Goal: Complete application form

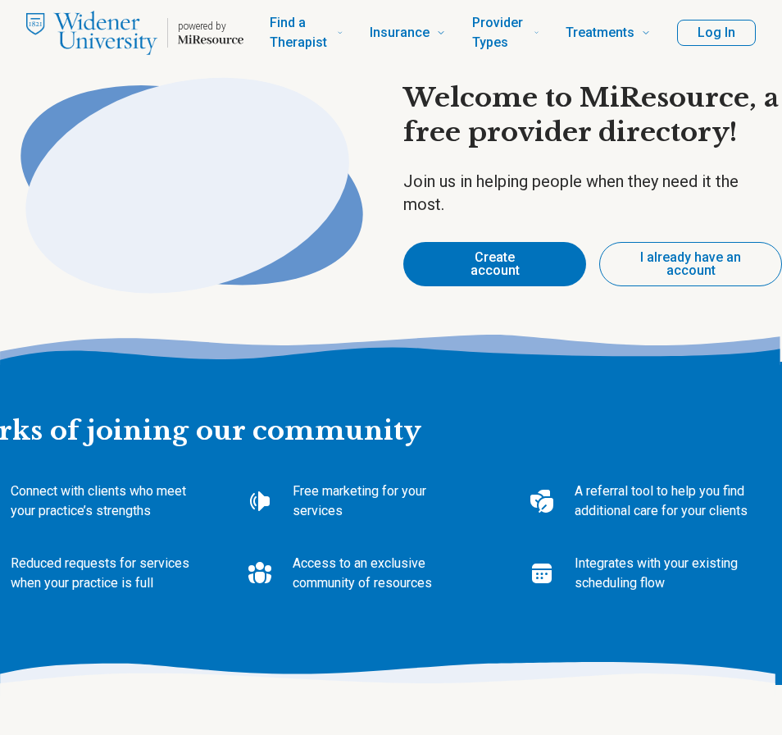
type textarea "*"
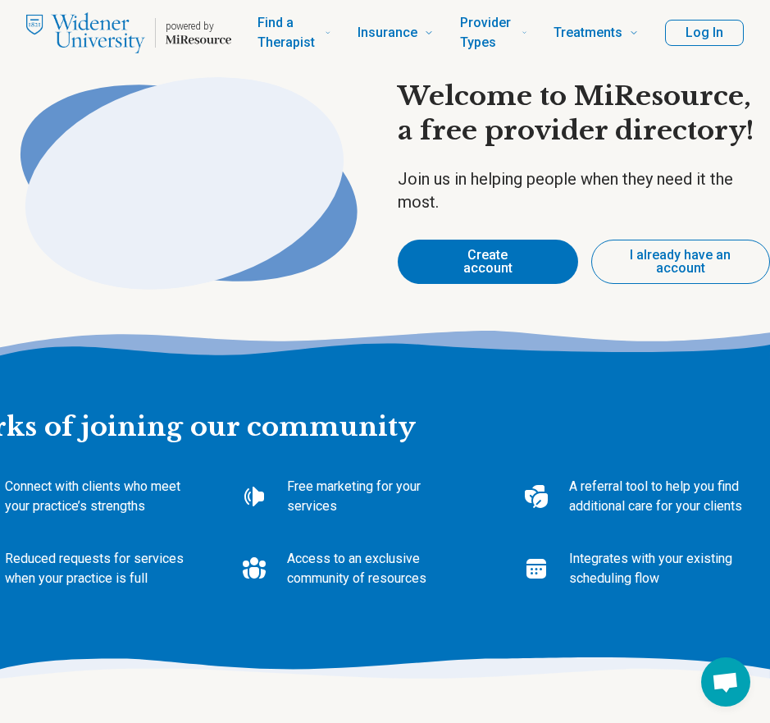
click at [496, 267] on button "Create account" at bounding box center [488, 261] width 180 height 44
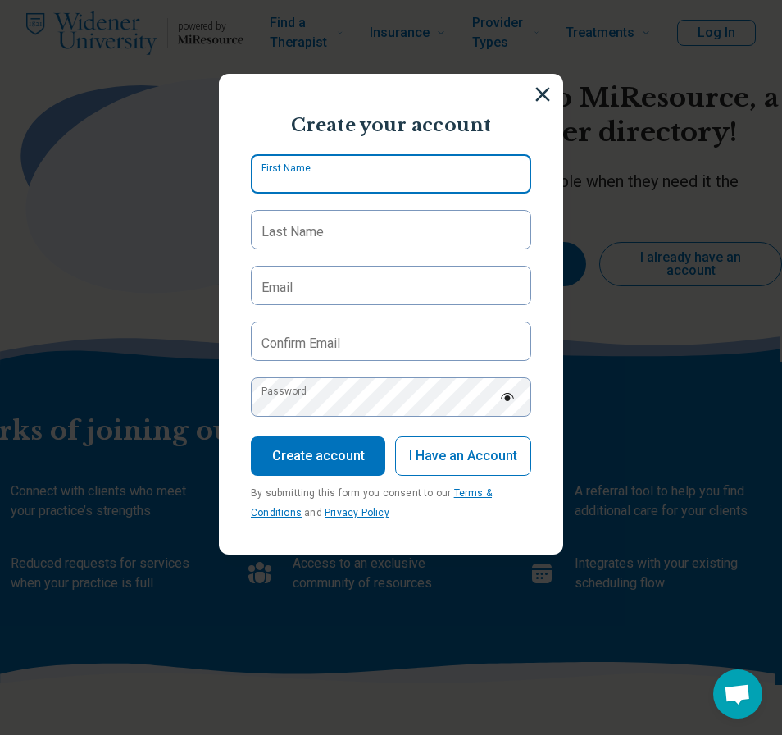
click at [384, 192] on input "First Name" at bounding box center [391, 173] width 281 height 39
type input "******"
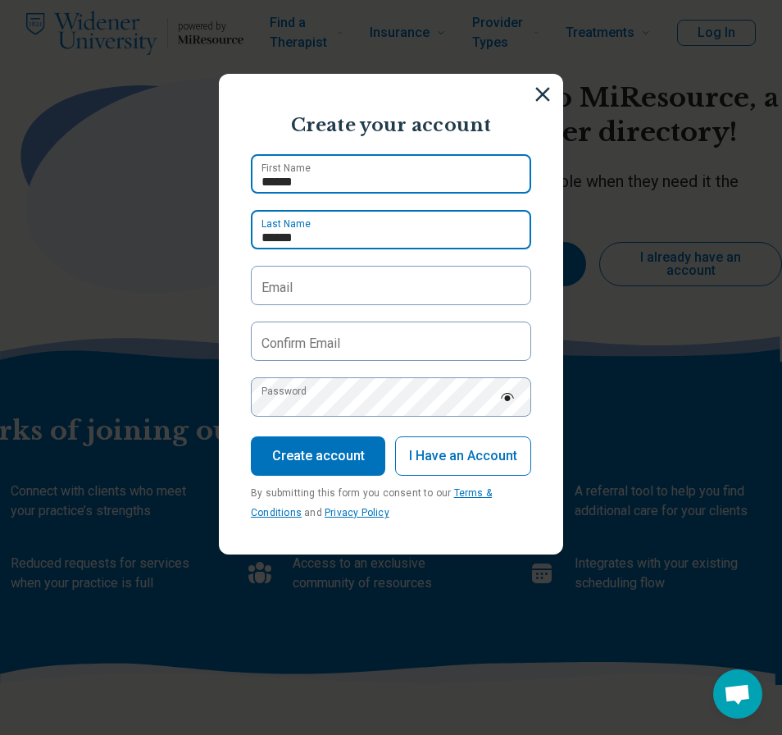
type input "******"
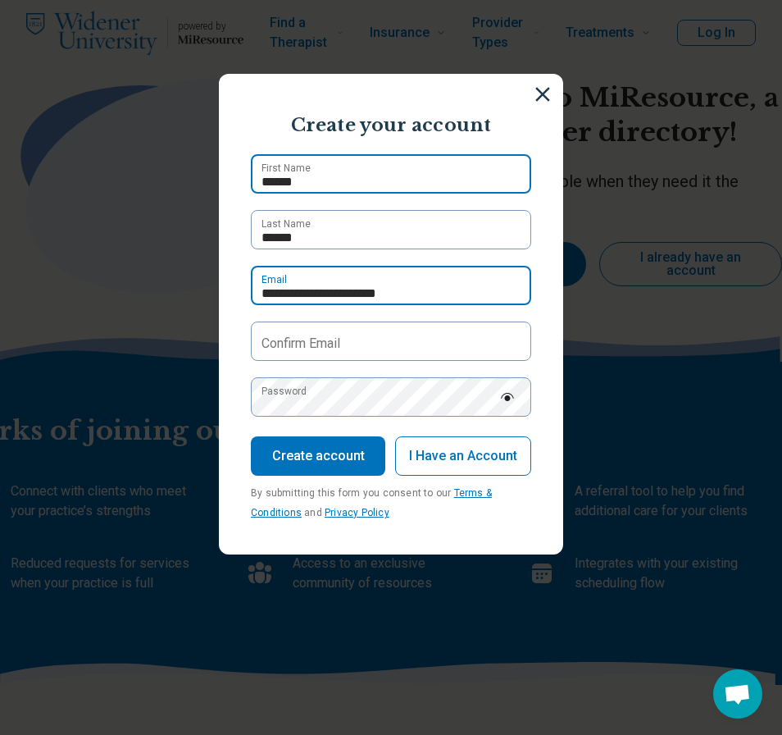
type input "**********"
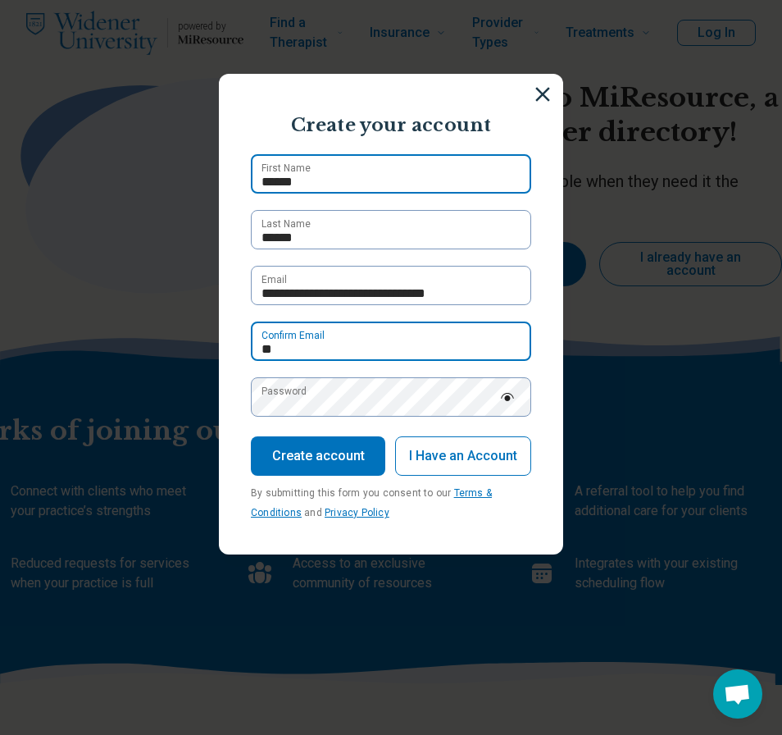
type input "*"
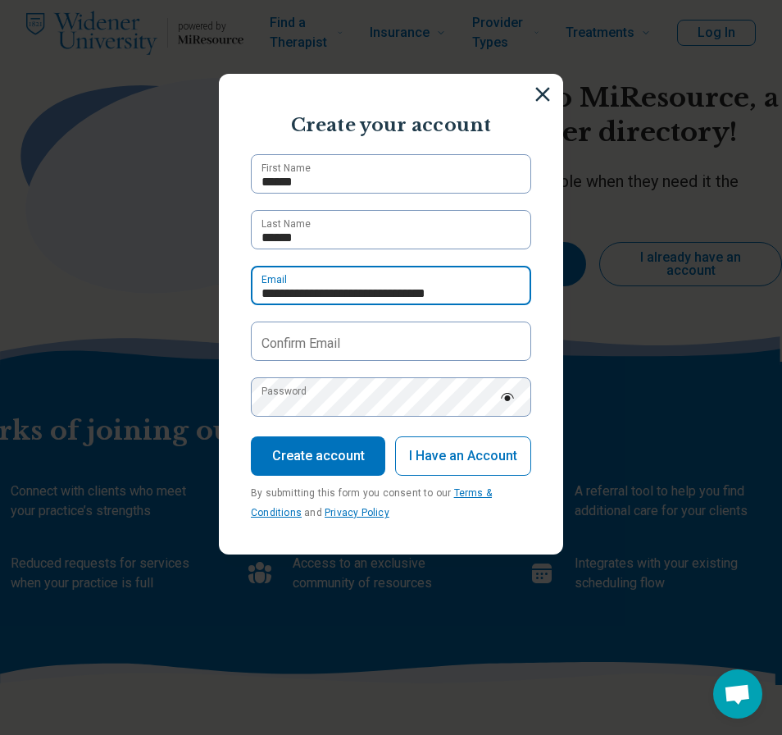
drag, startPoint x: 501, startPoint y: 287, endPoint x: 246, endPoint y: 276, distance: 255.3
click at [252, 279] on input "**********" at bounding box center [391, 285] width 281 height 39
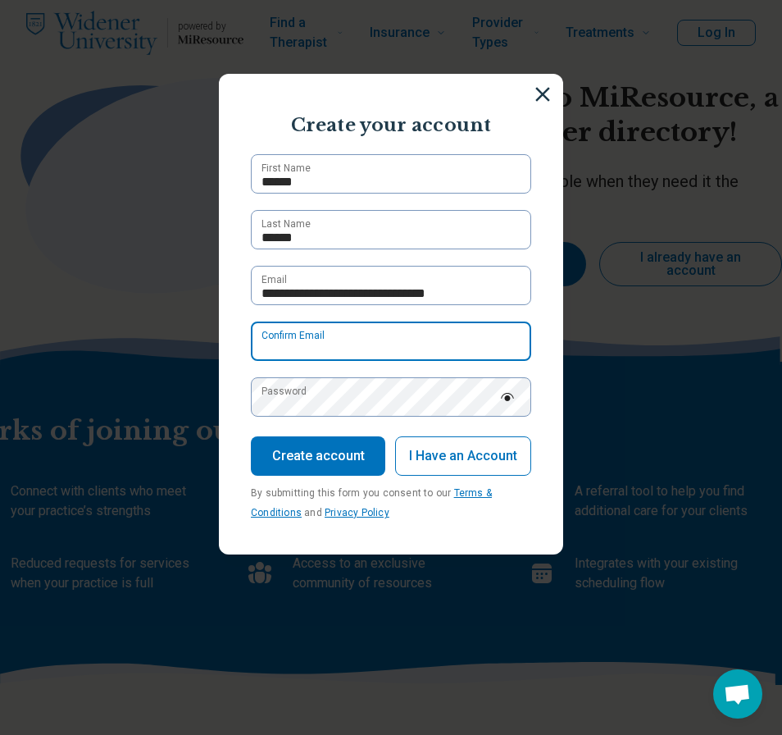
click at [312, 354] on input "Confirm Email" at bounding box center [391, 341] width 281 height 39
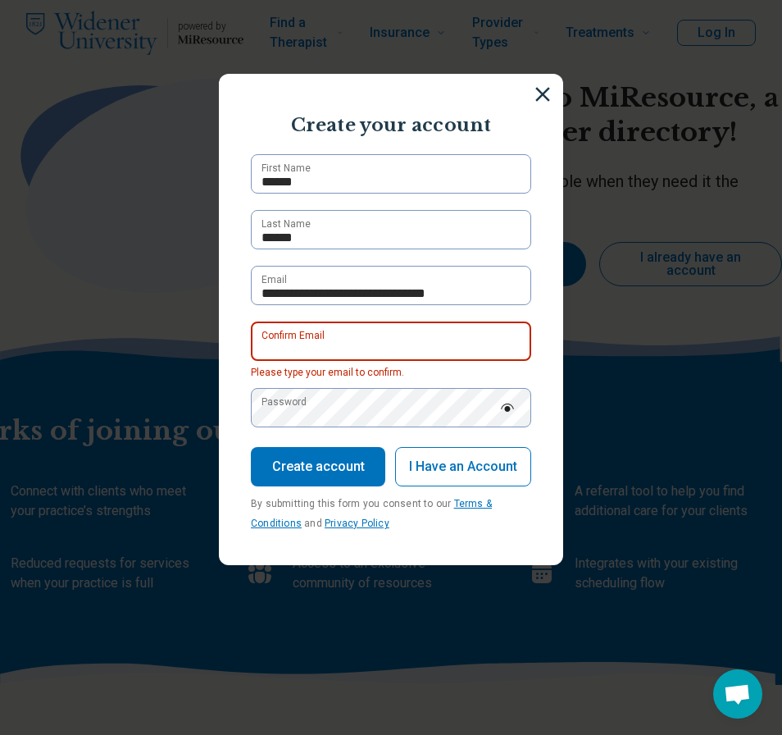
paste input "*"
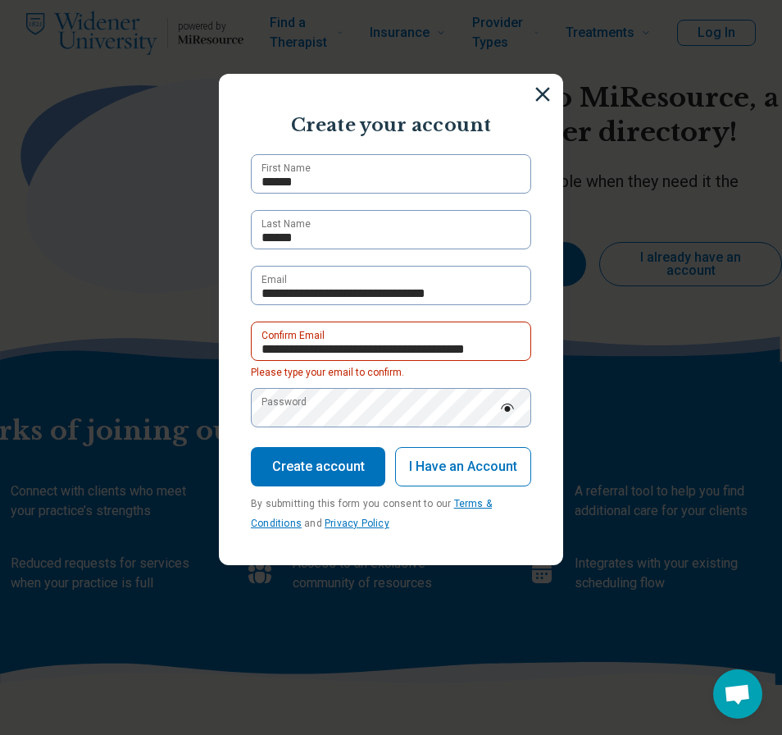
click at [300, 406] on label "Password" at bounding box center [284, 402] width 45 height 15
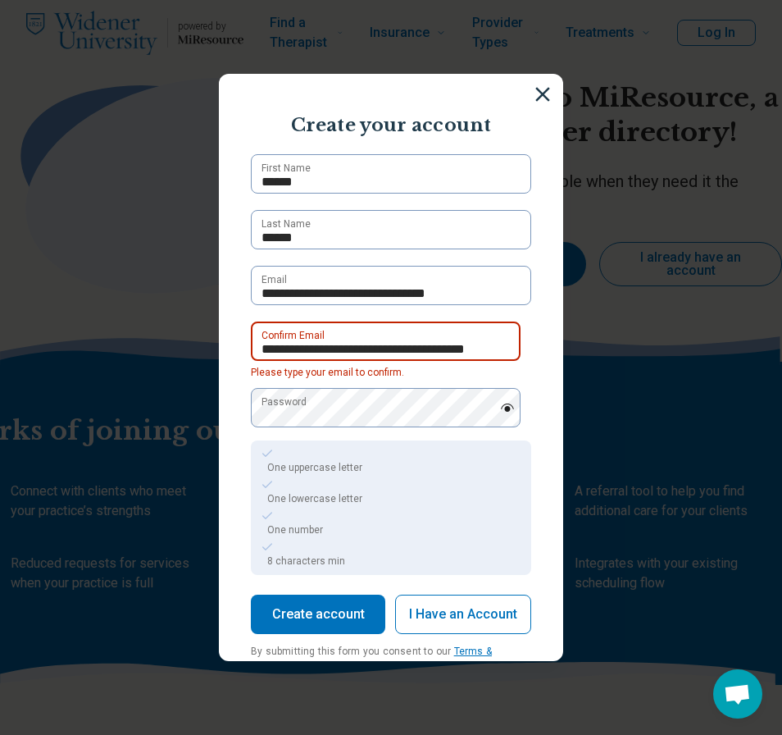
drag, startPoint x: 495, startPoint y: 349, endPoint x: 429, endPoint y: 354, distance: 66.6
click at [429, 354] on input "**********" at bounding box center [386, 341] width 270 height 39
type input "**********"
click at [455, 441] on div "One uppercase letter One lowercase letter One number 8 characters min" at bounding box center [391, 507] width 281 height 135
click at [343, 619] on button "Create account" at bounding box center [318, 614] width 135 height 39
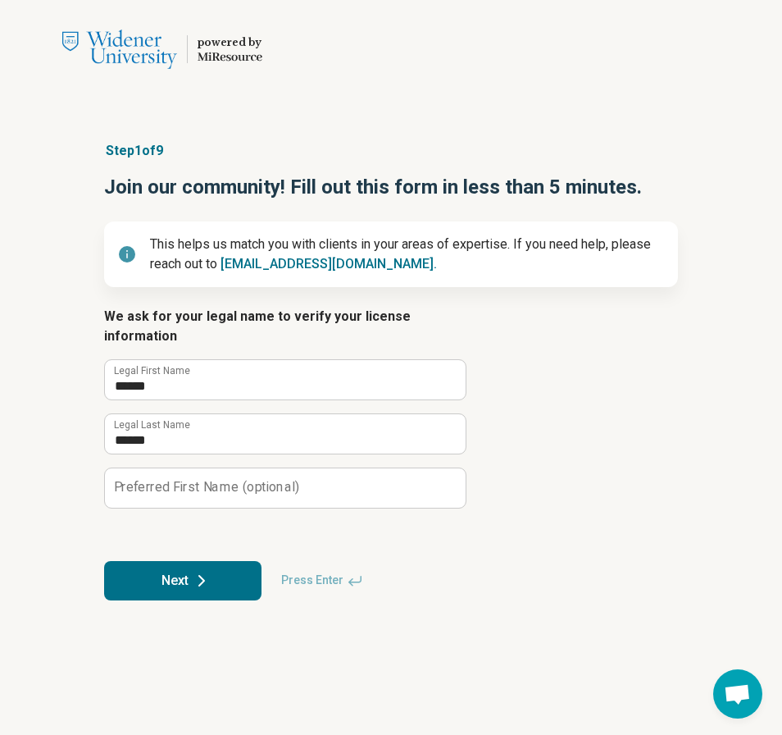
click at [229, 481] on label "Preferred First Name (optional)" at bounding box center [206, 487] width 185 height 13
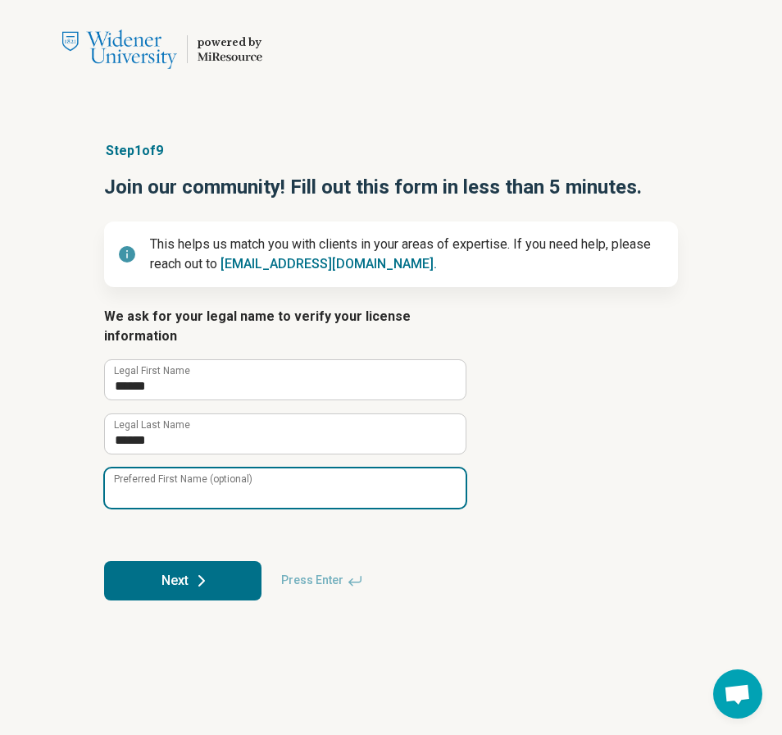
click at [229, 473] on input "Preferred First Name (optional)" at bounding box center [285, 487] width 361 height 39
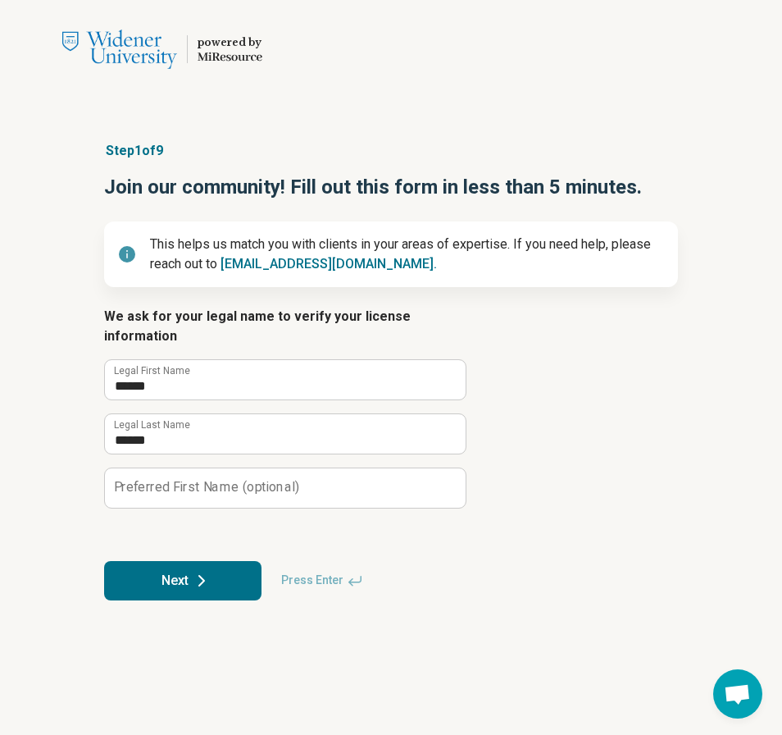
click at [196, 571] on icon at bounding box center [202, 581] width 20 height 20
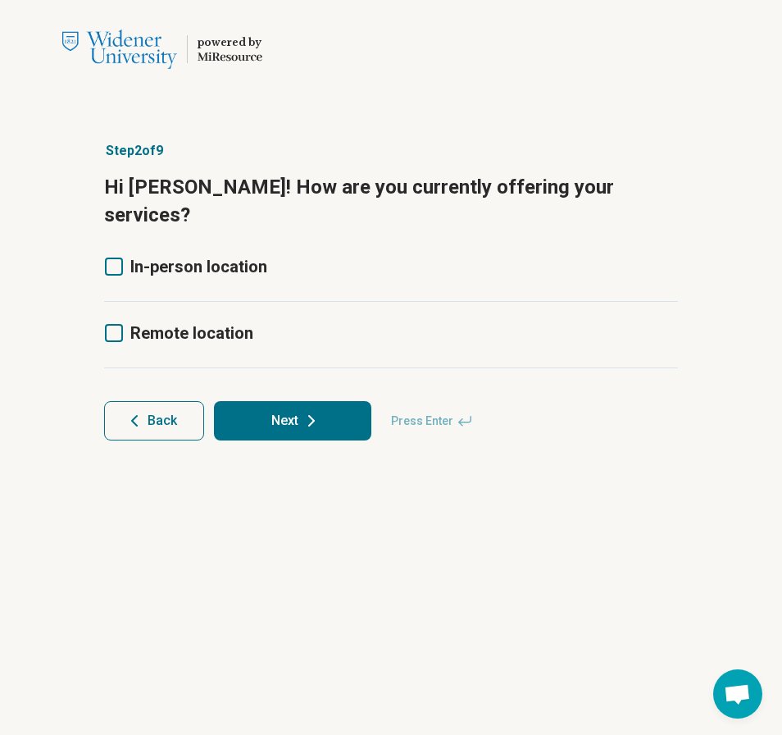
click at [116, 324] on icon at bounding box center [114, 333] width 18 height 18
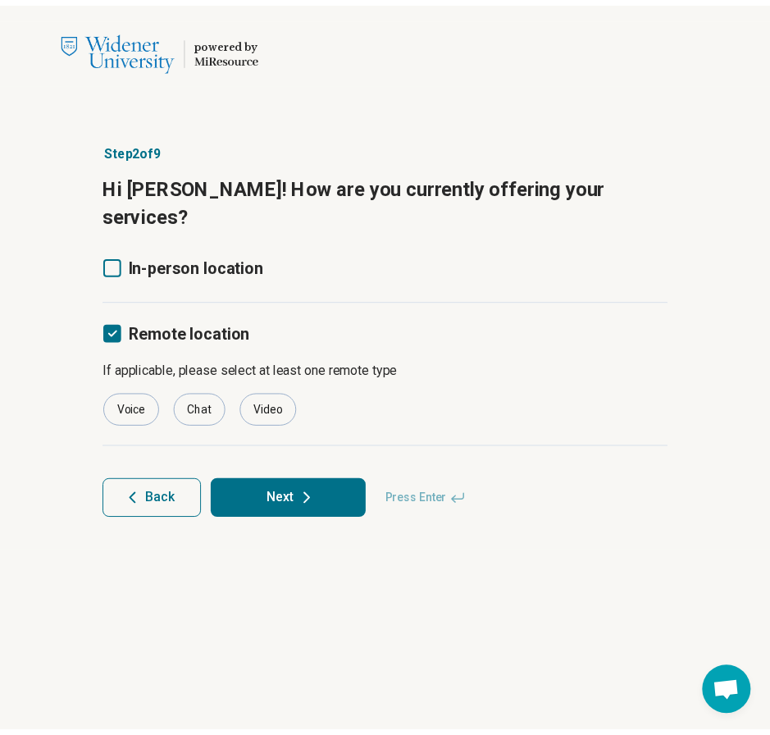
scroll to position [8, 0]
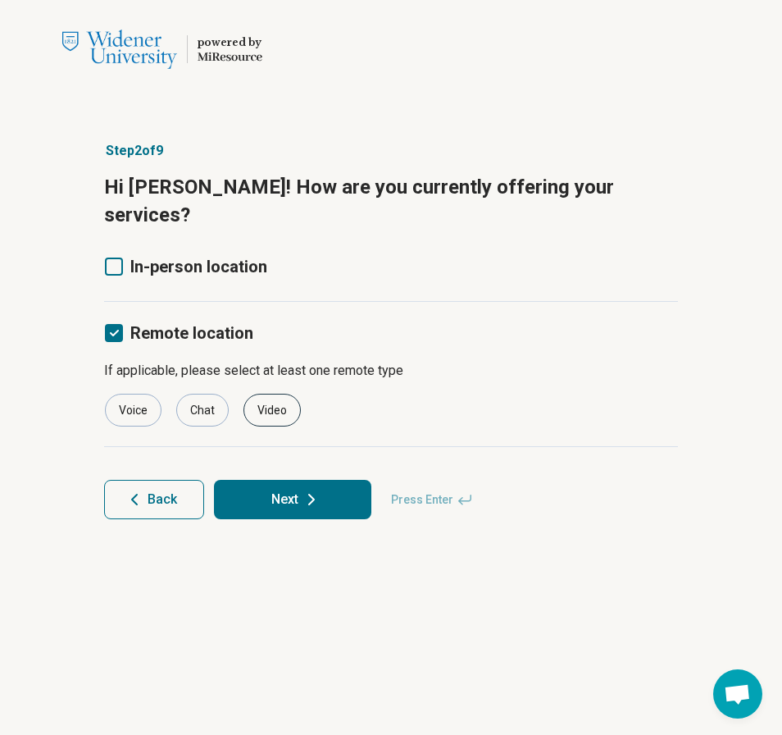
click at [262, 394] on div "Video" at bounding box center [272, 410] width 57 height 33
click at [144, 394] on div "Voice" at bounding box center [133, 410] width 57 height 33
click at [274, 480] on button "Next" at bounding box center [292, 499] width 157 height 39
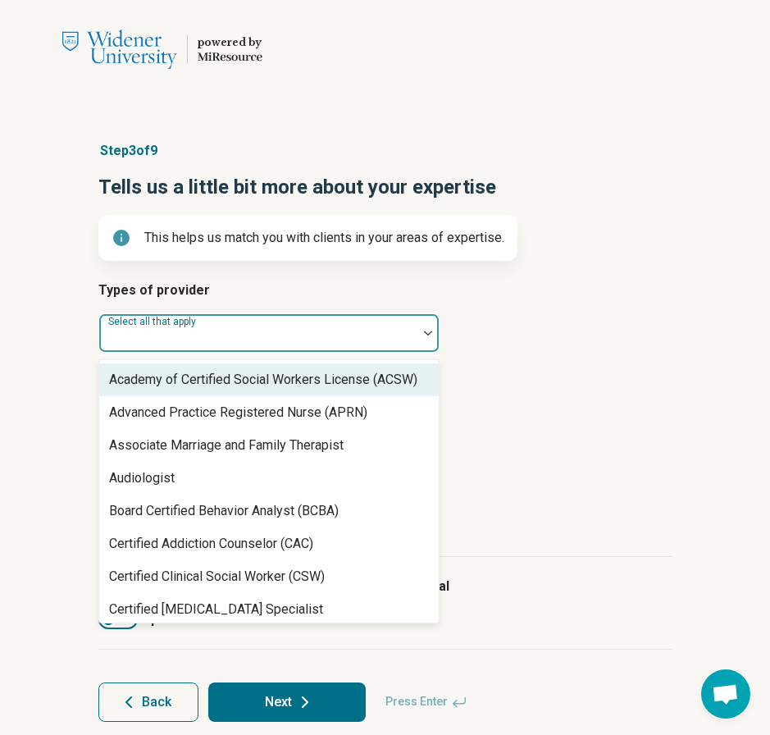
click at [252, 329] on div at bounding box center [258, 339] width 305 height 23
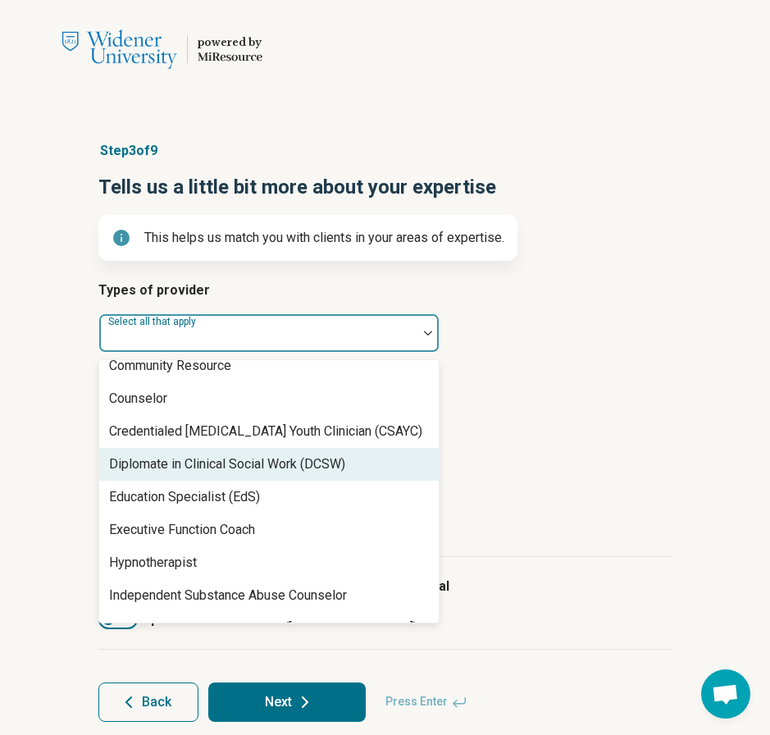
scroll to position [408, 0]
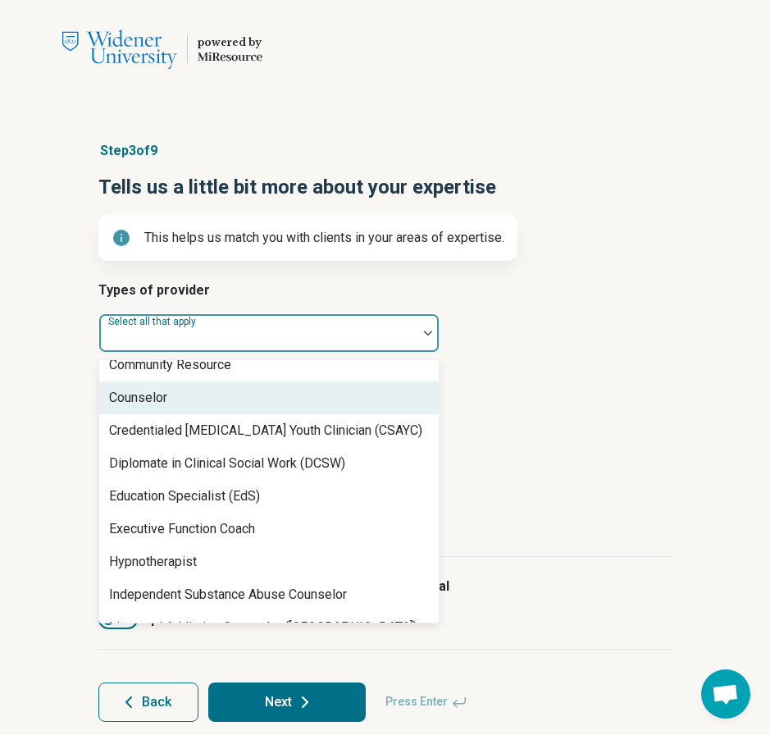
click at [217, 406] on div "Counselor" at bounding box center [269, 397] width 340 height 33
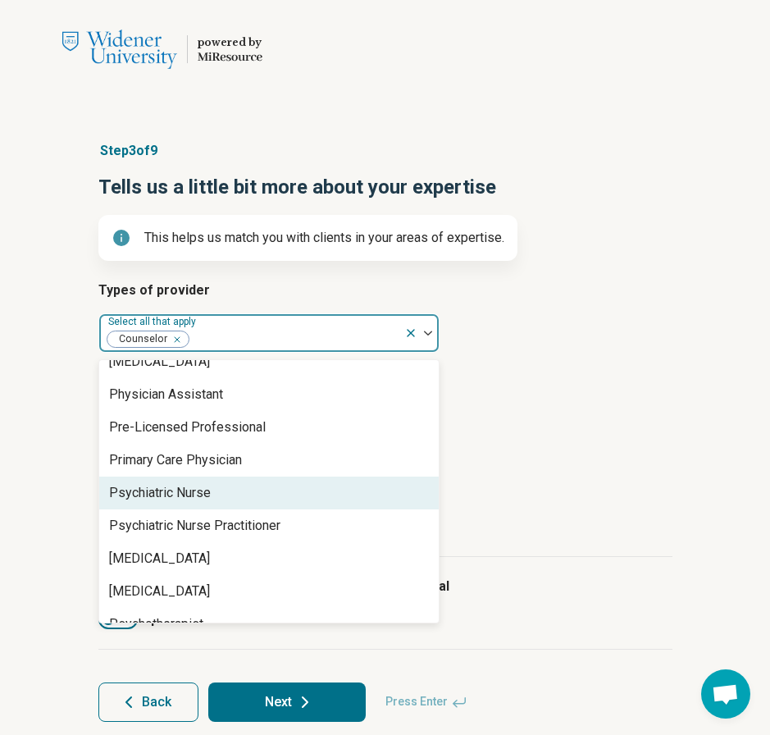
scroll to position [1824, 0]
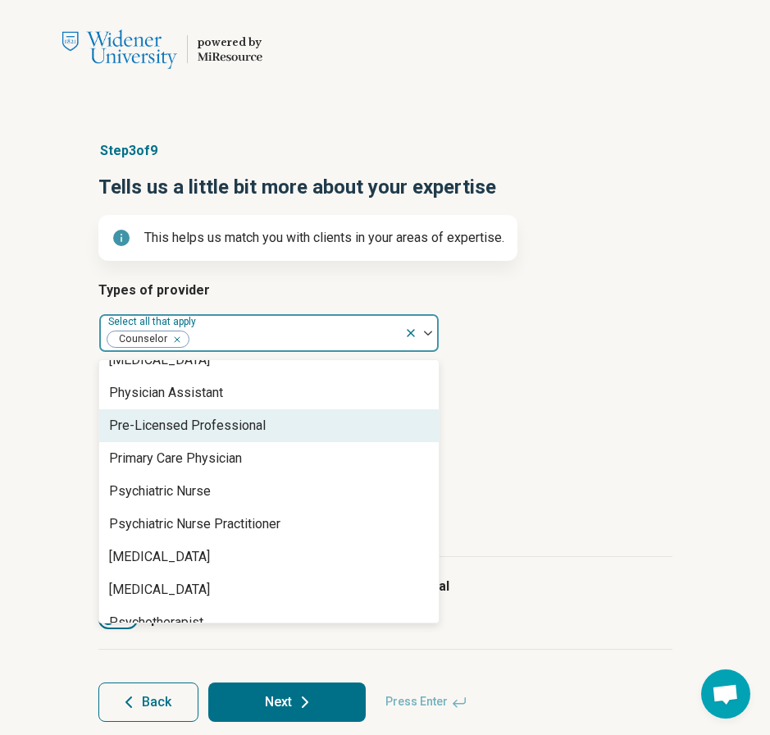
click at [267, 433] on div "Pre-Licensed Professional" at bounding box center [269, 425] width 340 height 33
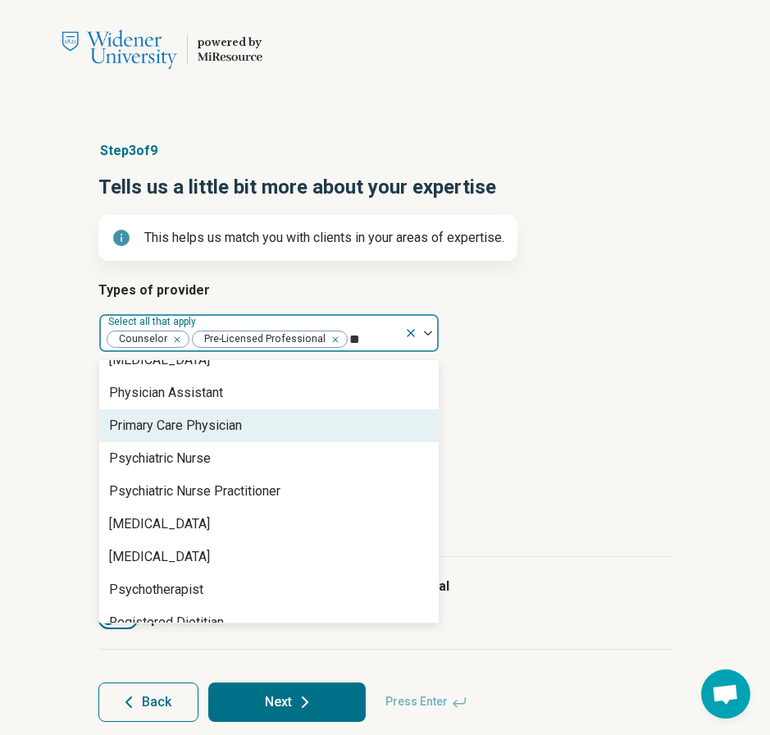
scroll to position [0, 0]
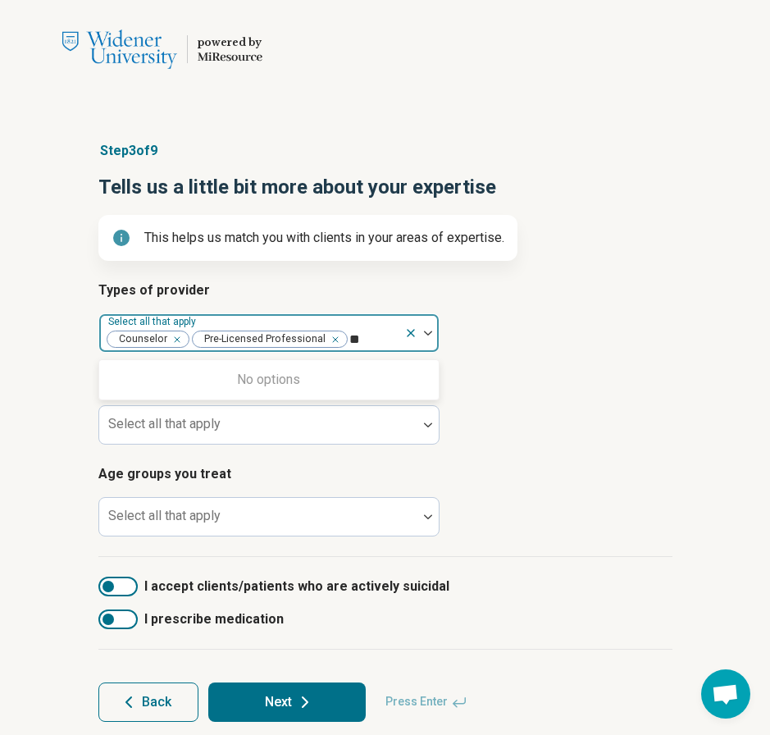
type input "*"
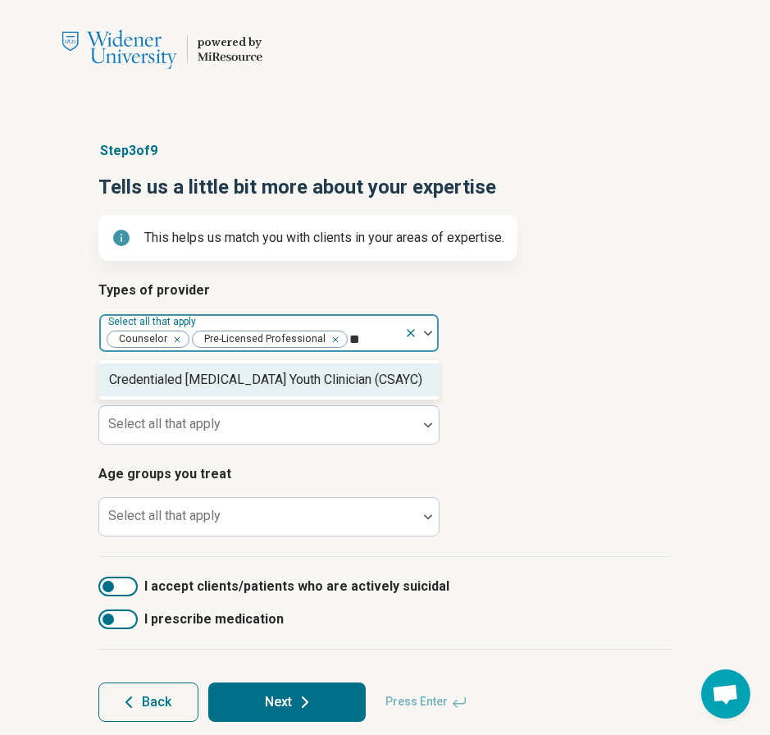
type input "*"
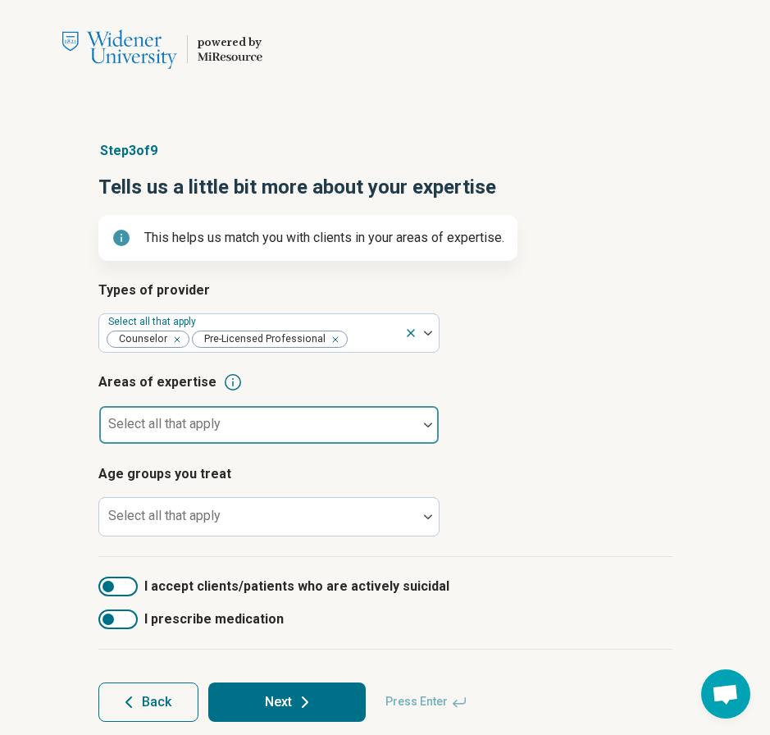
click at [276, 425] on div at bounding box center [258, 431] width 305 height 23
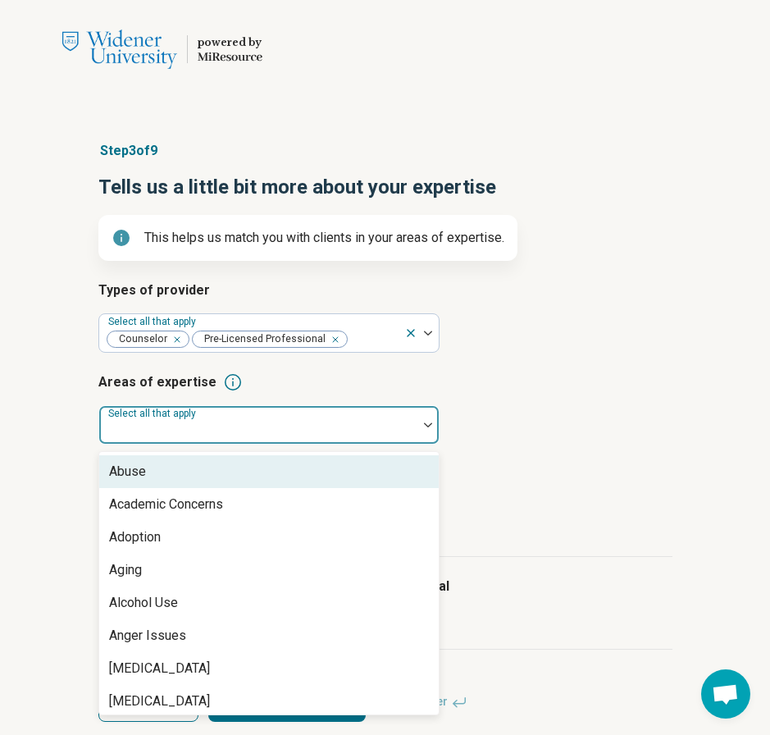
click at [264, 482] on div "Abuse" at bounding box center [269, 471] width 340 height 33
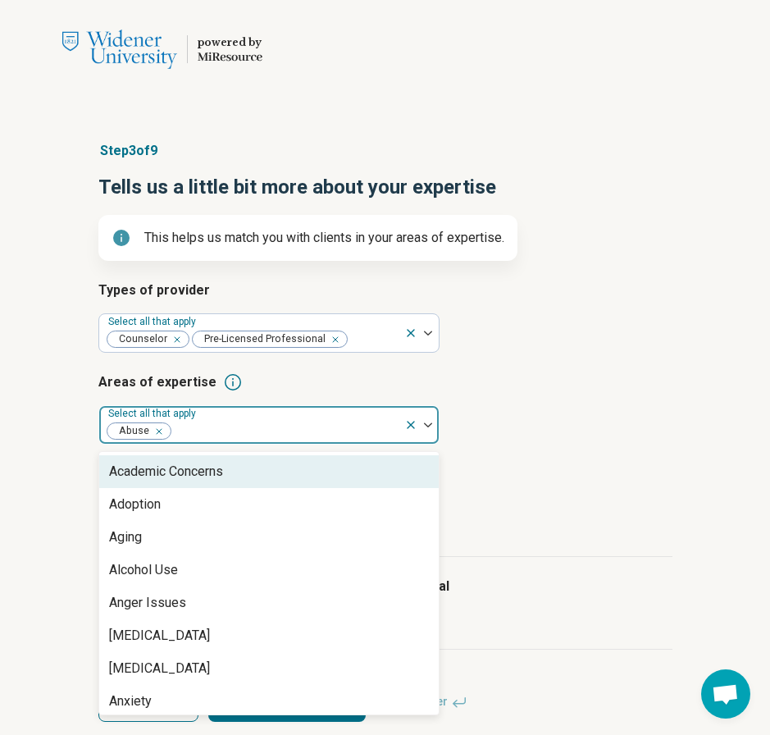
click at [223, 475] on div "Academic Concerns" at bounding box center [166, 472] width 114 height 20
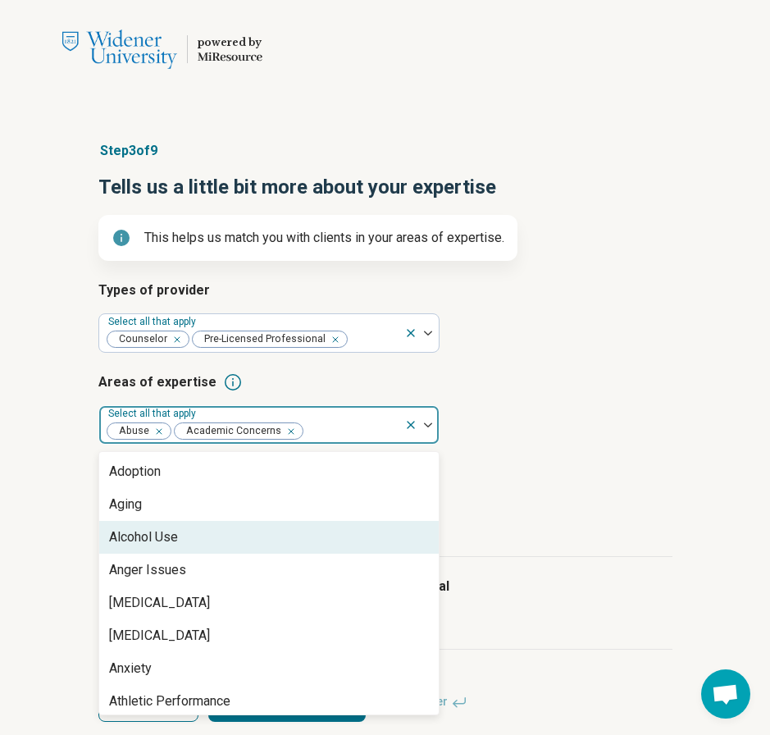
click at [217, 533] on div "Alcohol Use" at bounding box center [269, 537] width 340 height 33
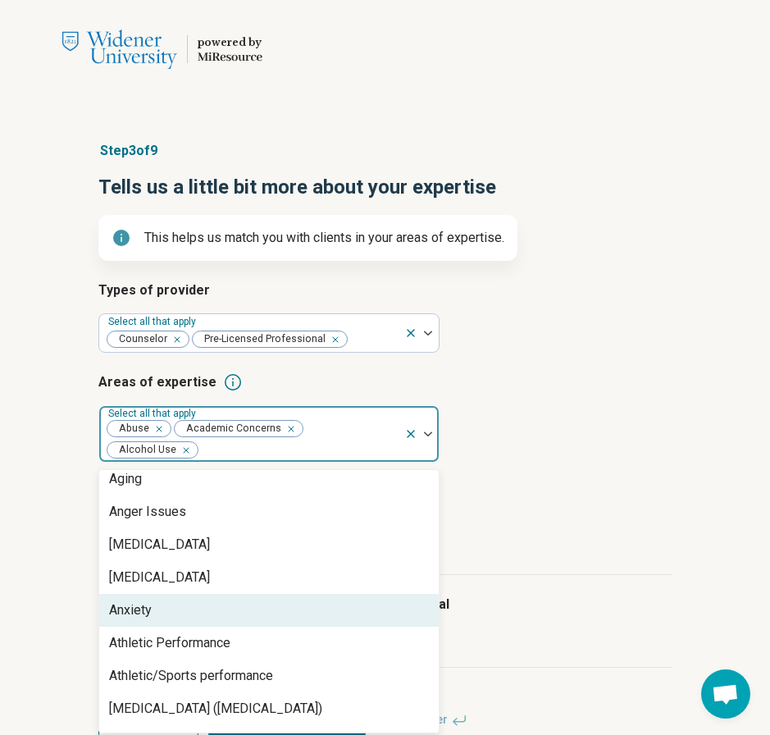
click at [214, 599] on div "Anxiety" at bounding box center [269, 610] width 340 height 33
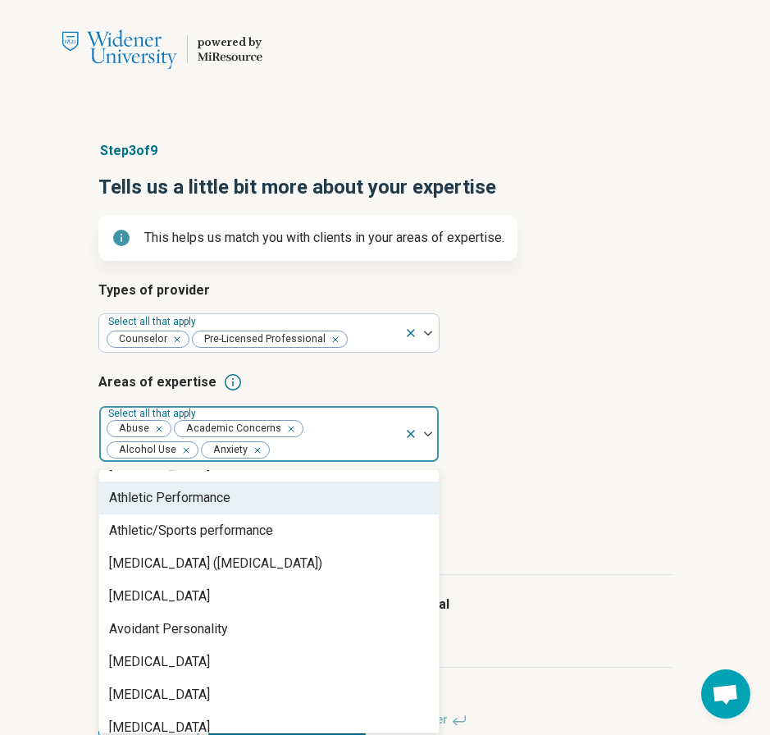
scroll to position [157, 0]
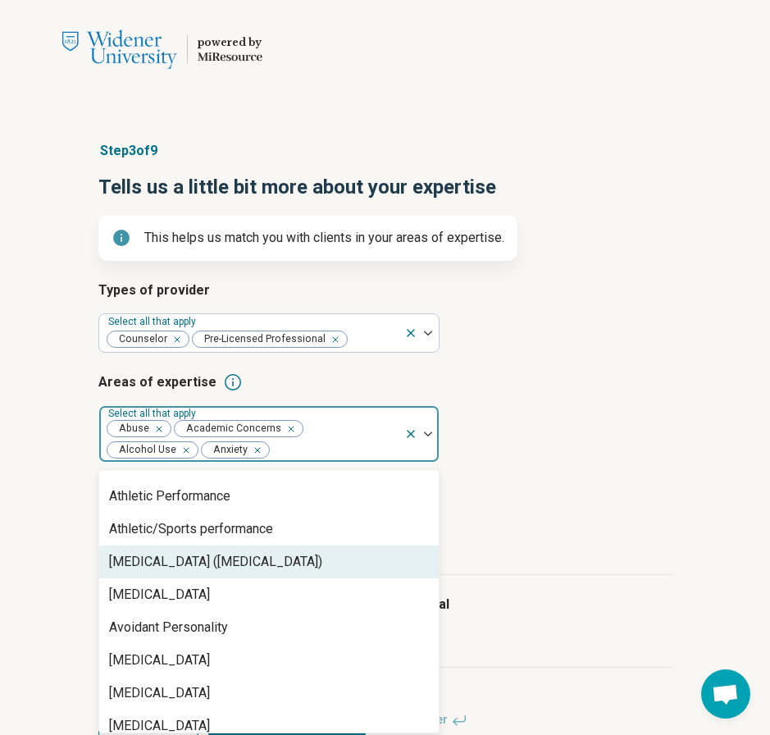
click at [226, 570] on div "[MEDICAL_DATA] ([MEDICAL_DATA])" at bounding box center [215, 562] width 213 height 20
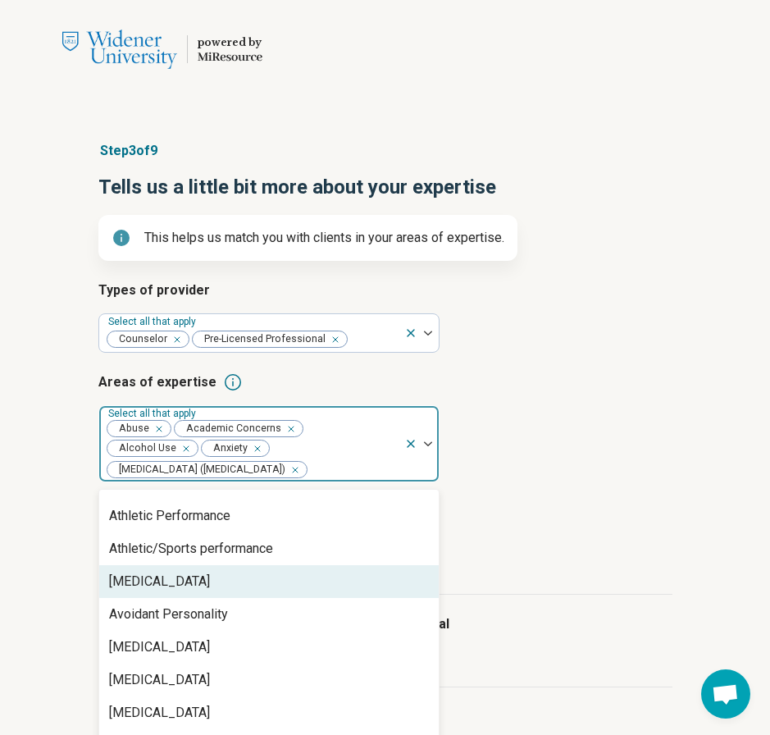
click at [220, 585] on div "[MEDICAL_DATA]" at bounding box center [269, 581] width 340 height 33
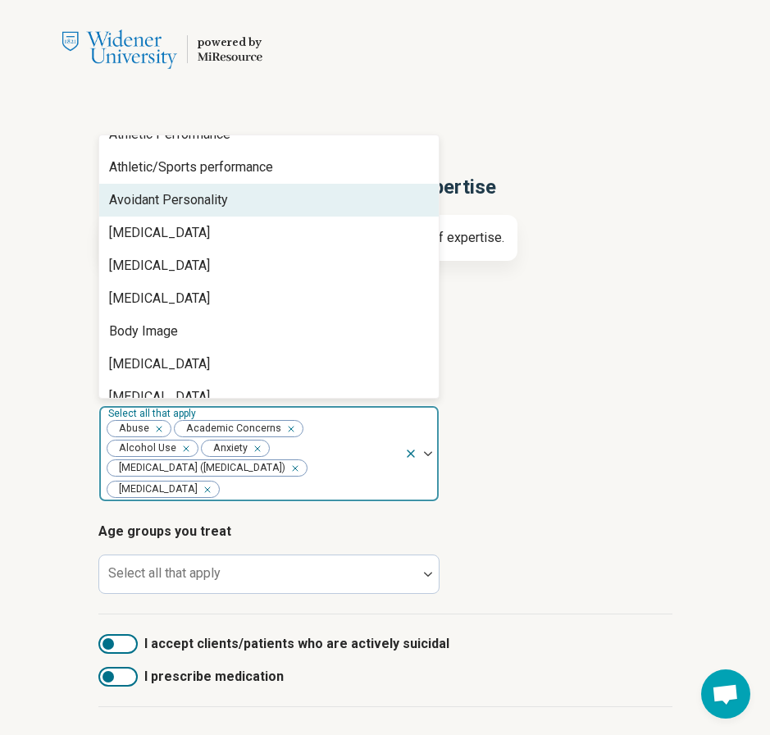
scroll to position [188, 0]
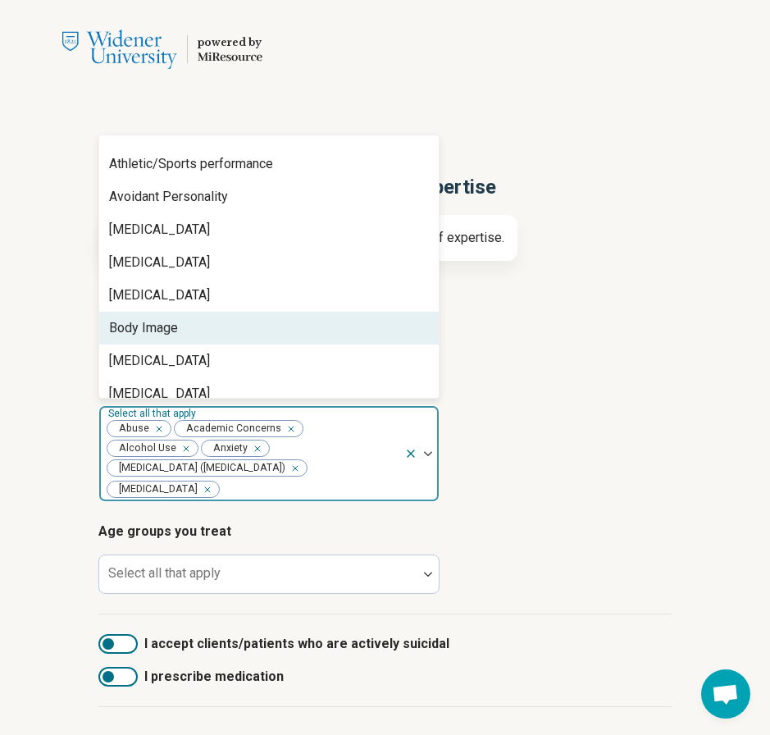
click at [198, 334] on div "Body Image" at bounding box center [269, 328] width 340 height 33
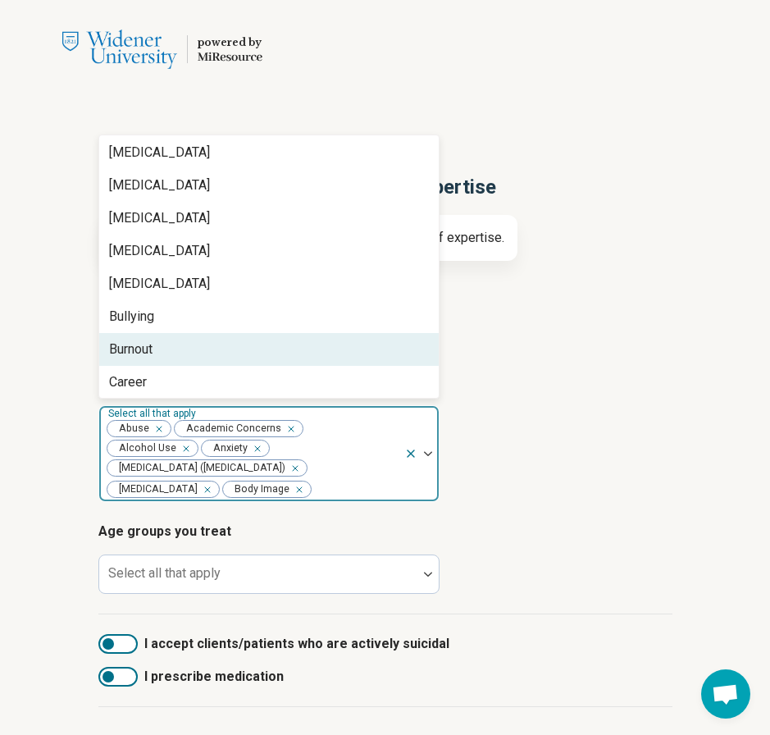
click at [169, 344] on div "Burnout" at bounding box center [269, 349] width 340 height 33
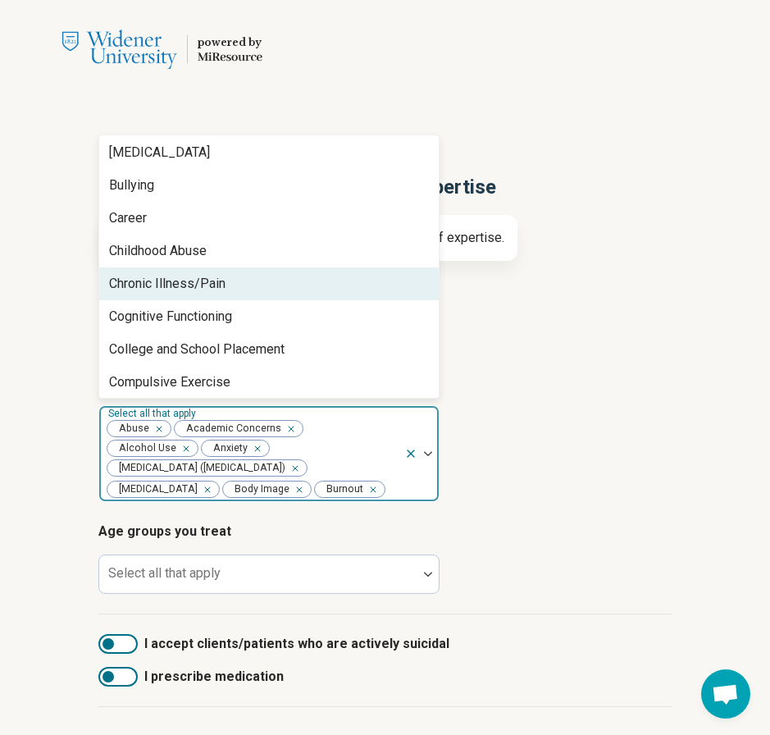
scroll to position [404, 0]
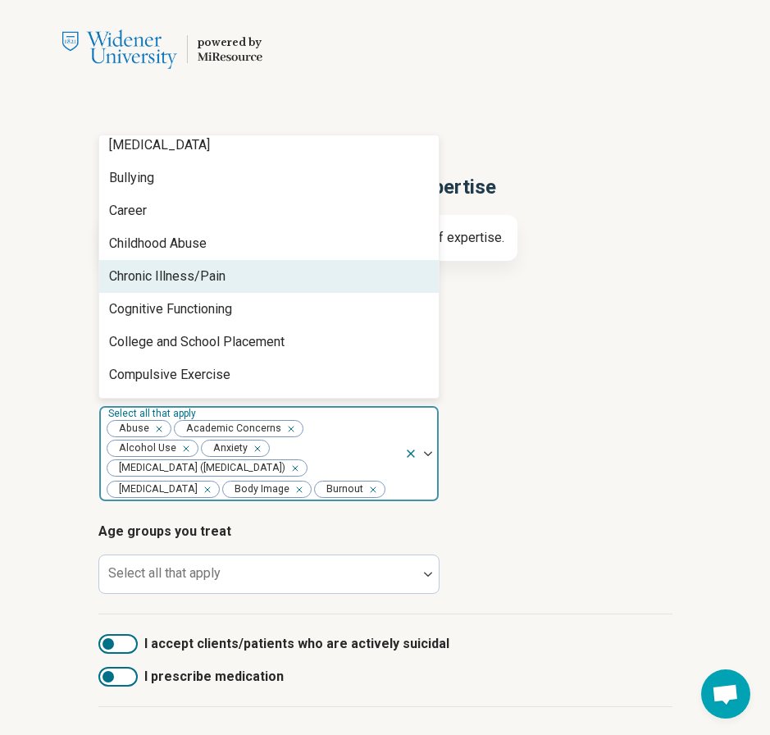
click at [230, 277] on div "Chronic Illness/Pain" at bounding box center [269, 276] width 340 height 33
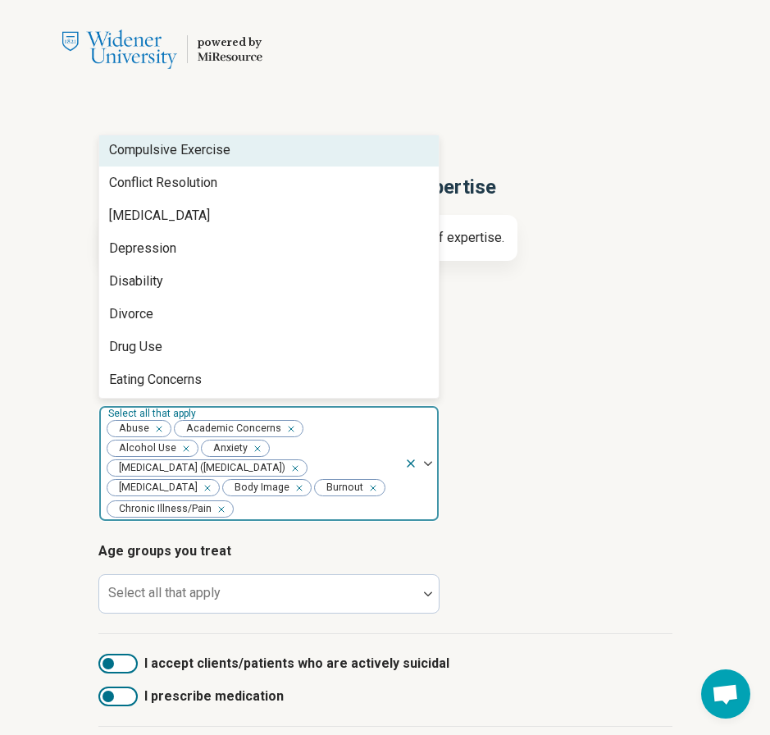
scroll to position [595, 0]
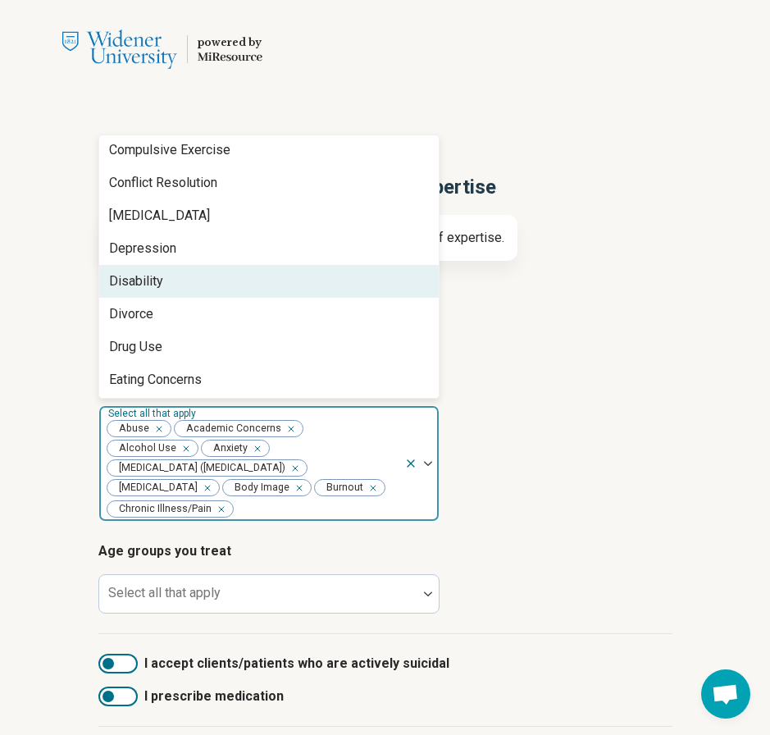
click at [212, 276] on div "Disability" at bounding box center [269, 281] width 340 height 33
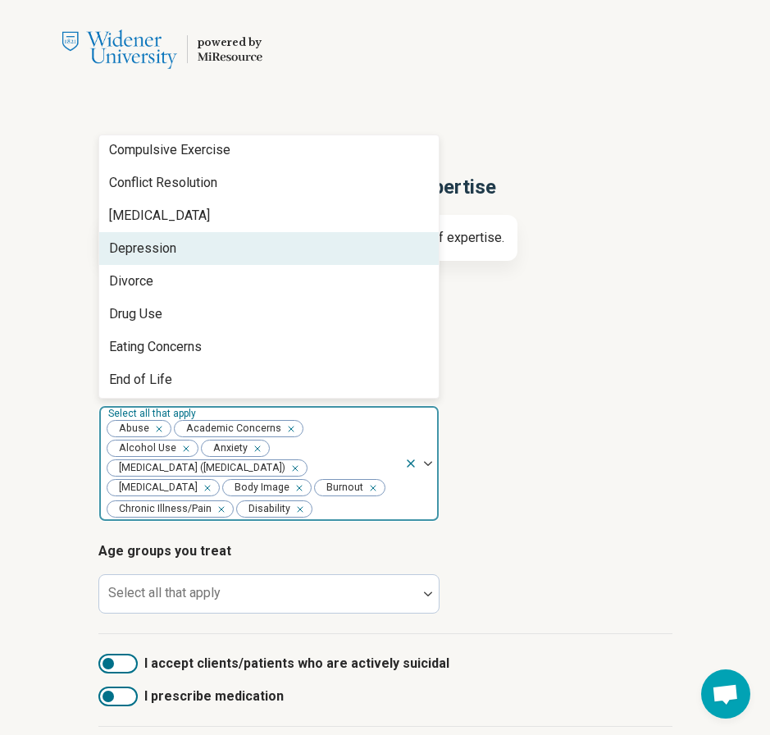
click at [210, 252] on div "Depression" at bounding box center [269, 248] width 340 height 33
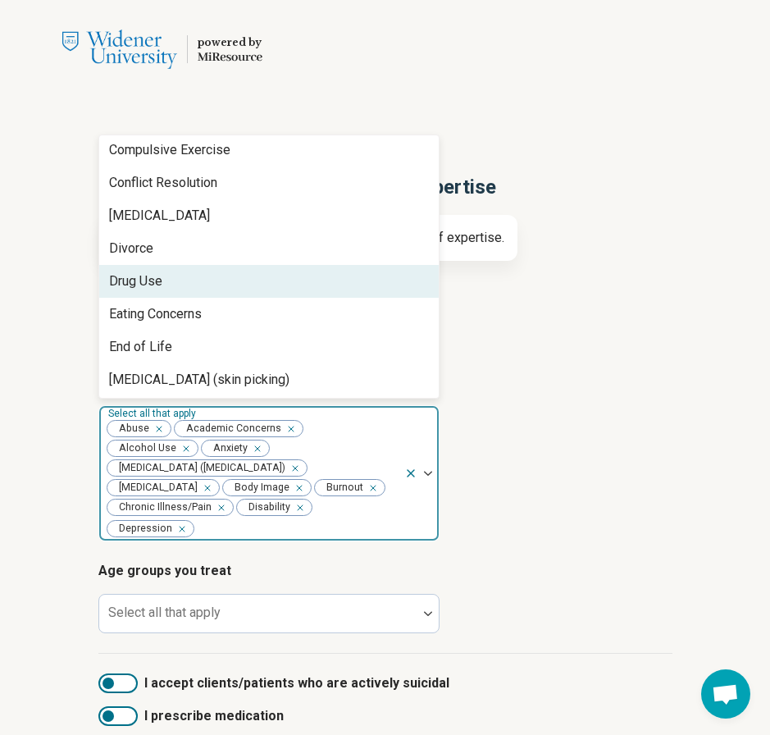
click at [210, 290] on div "Drug Use" at bounding box center [269, 281] width 340 height 33
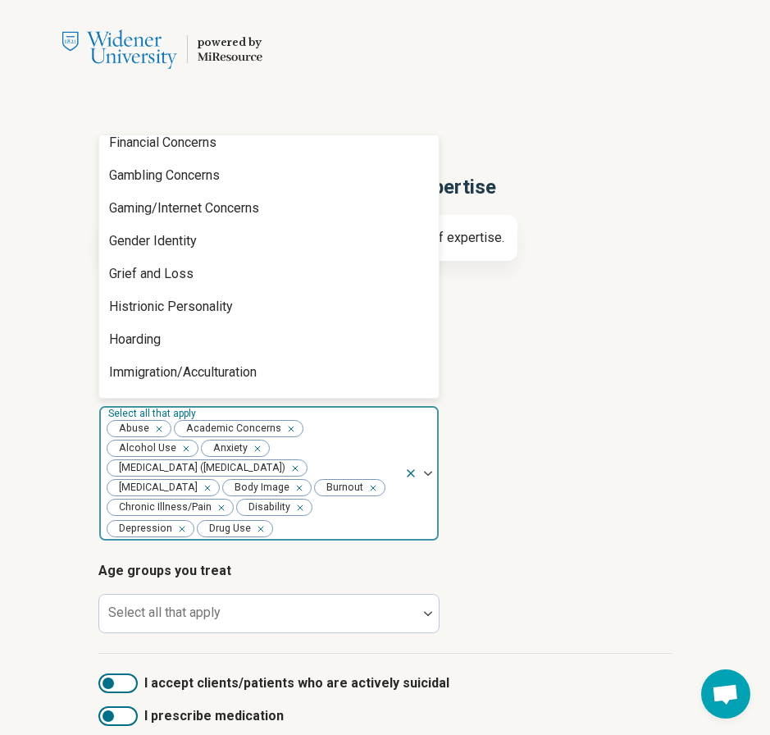
scroll to position [893, 0]
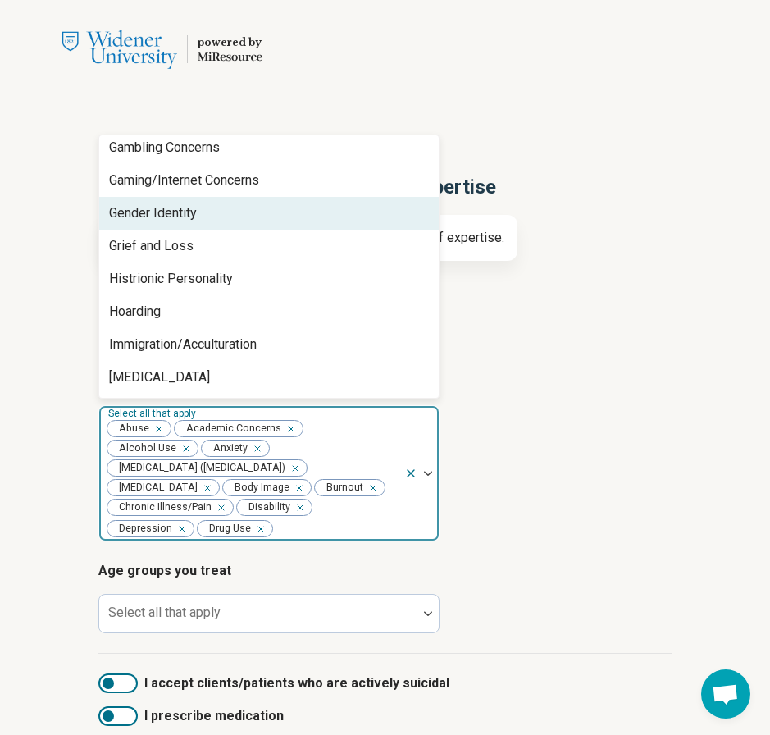
click at [203, 219] on div "Gender Identity" at bounding box center [269, 213] width 340 height 33
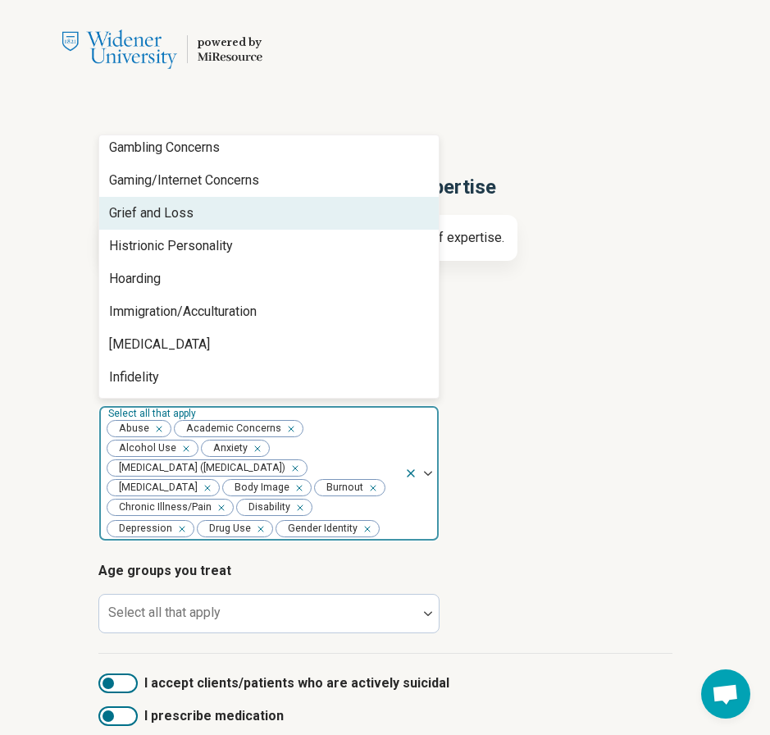
click at [205, 221] on div "Grief and Loss" at bounding box center [269, 213] width 340 height 33
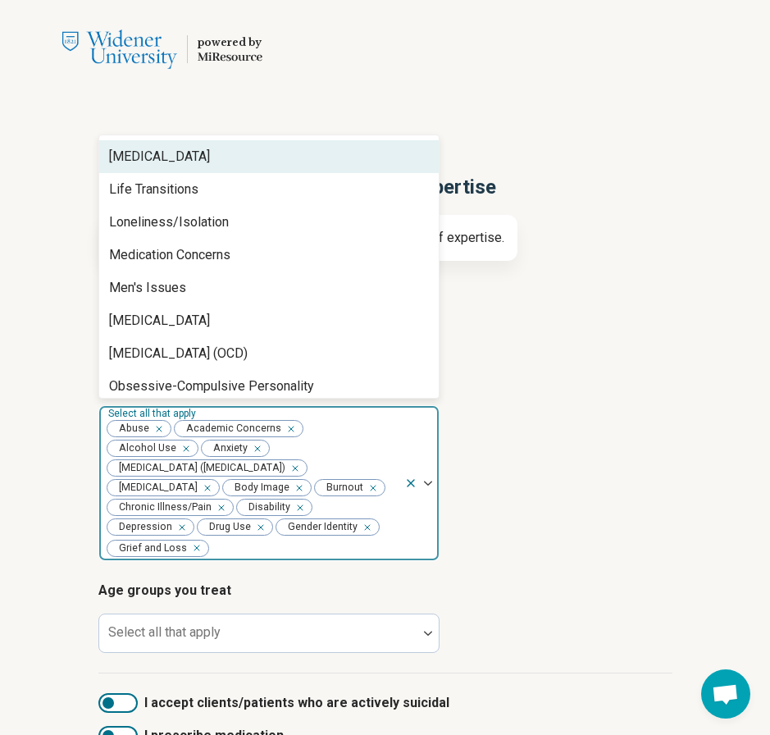
scroll to position [1228, 0]
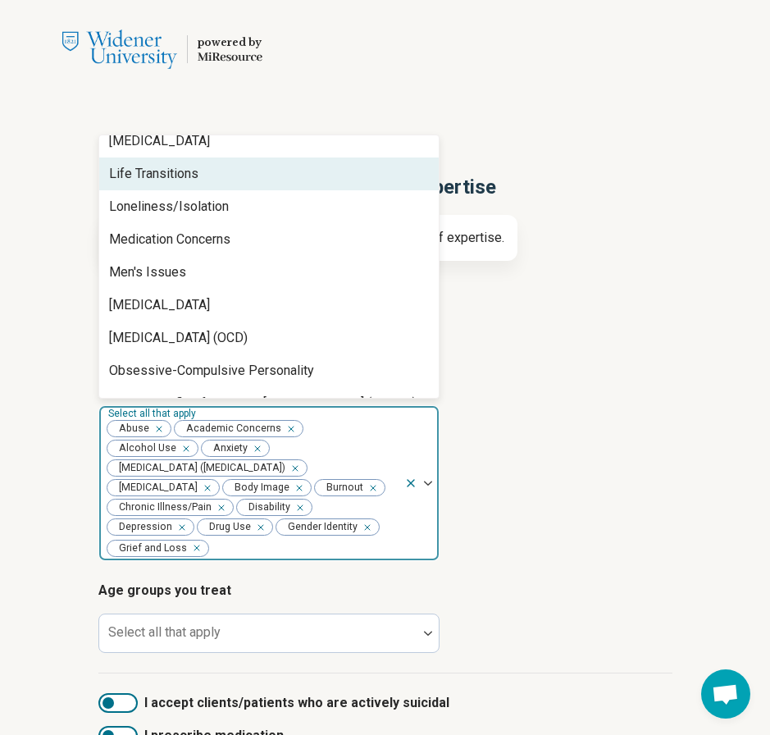
click at [198, 183] on div "Life Transitions" at bounding box center [269, 173] width 340 height 33
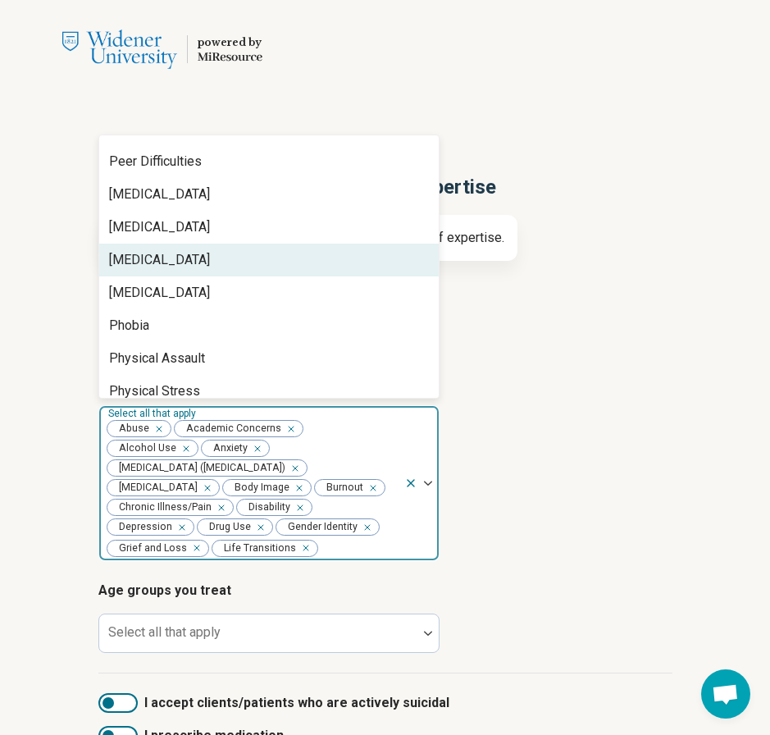
scroll to position [1571, 0]
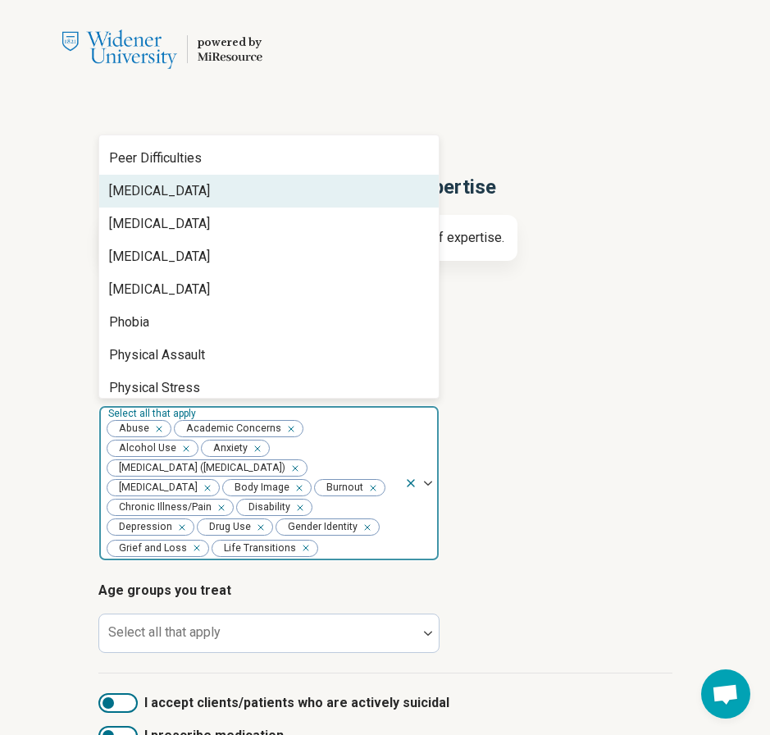
click at [586, 365] on div "Types of provider Select all that apply Counselor Pre-Licensed Professional Are…" at bounding box center [385, 477] width 574 height 393
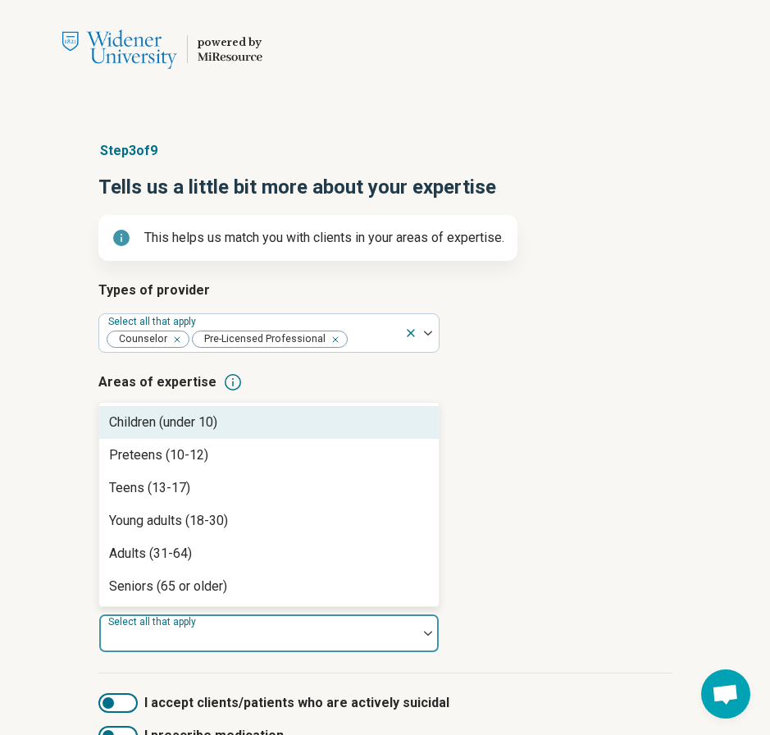
click at [290, 645] on div at bounding box center [258, 639] width 305 height 23
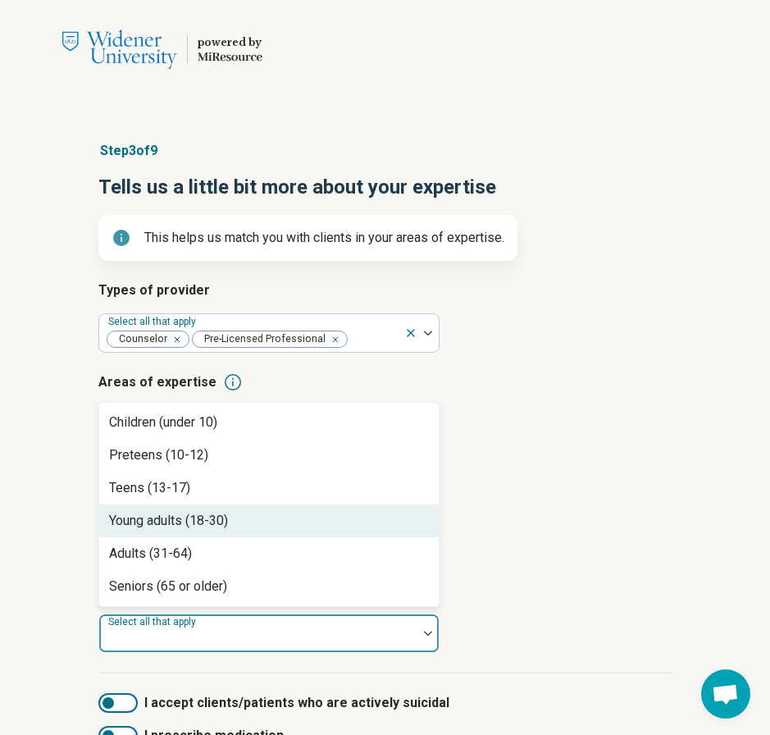
click at [221, 519] on div "Young adults (18-30)" at bounding box center [168, 521] width 119 height 20
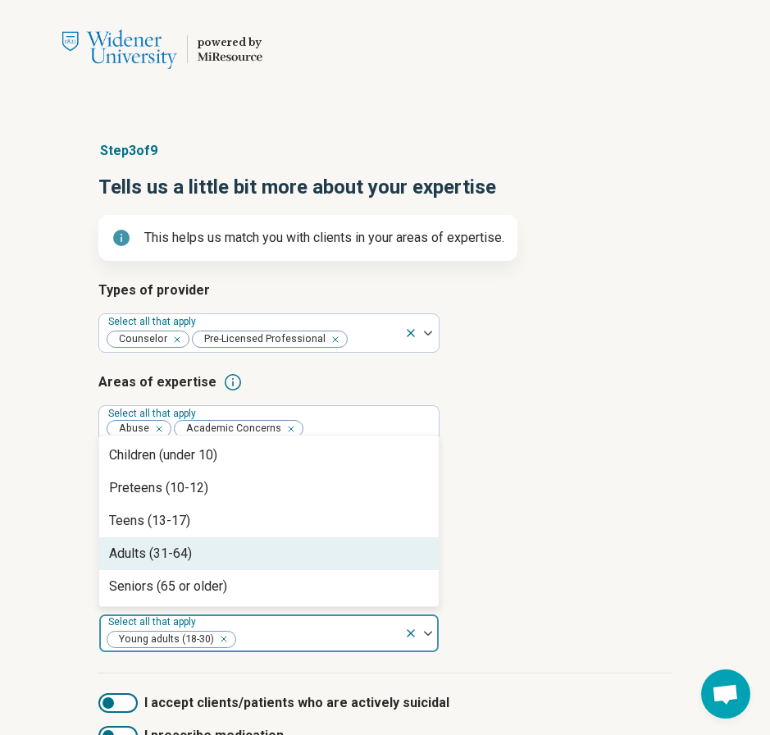
click at [220, 559] on div "Adults (31-64)" at bounding box center [269, 553] width 340 height 33
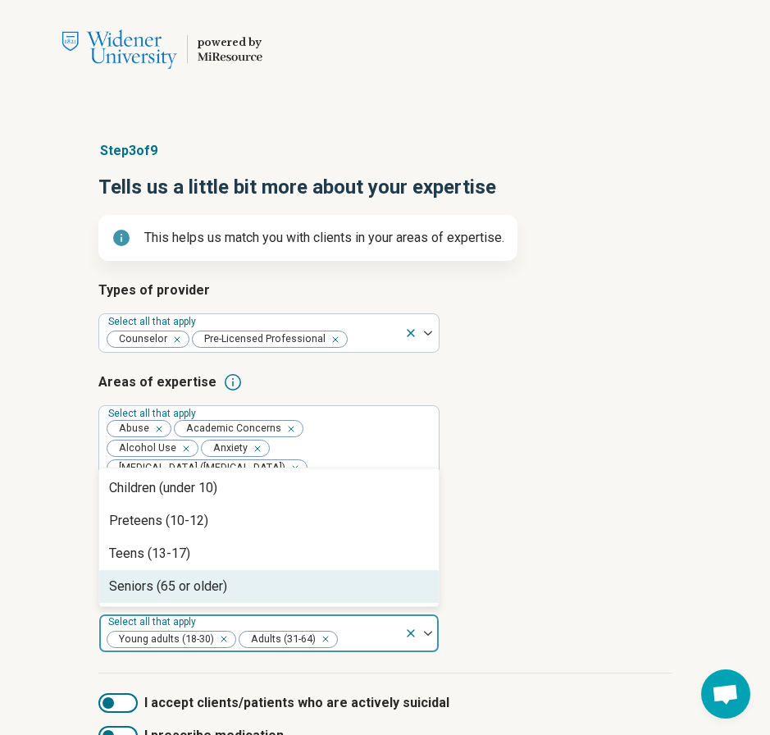
click at [231, 603] on div "Seniors (65 or older)" at bounding box center [269, 586] width 340 height 33
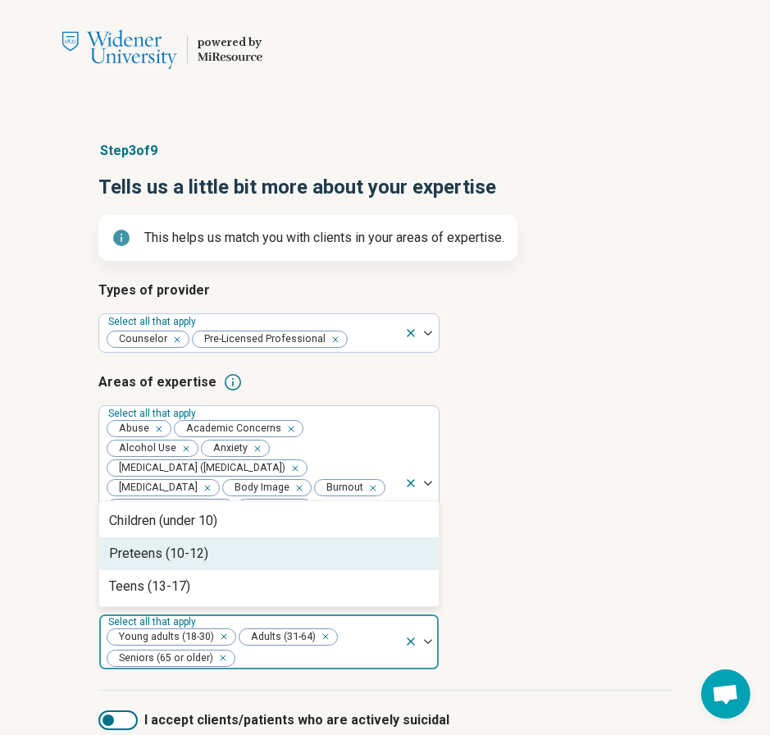
click at [590, 542] on article "Areas of expertise Select all that apply Abuse Academic Concerns Alcohol Use An…" at bounding box center [385, 466] width 574 height 189
